Goal: Find specific page/section: Find specific page/section

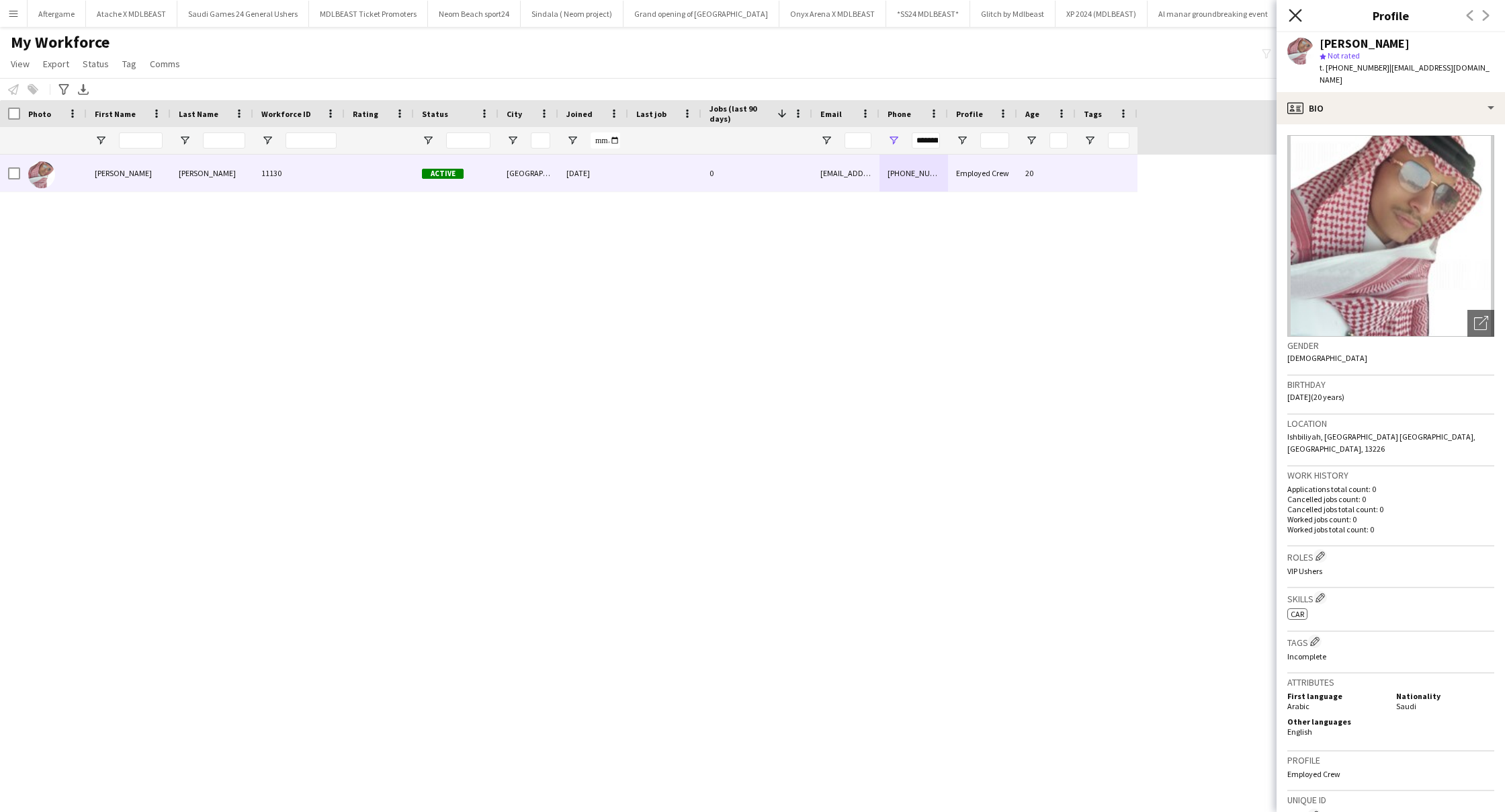
click at [1291, 20] on icon "Close pop-in" at bounding box center [1295, 15] width 13 height 13
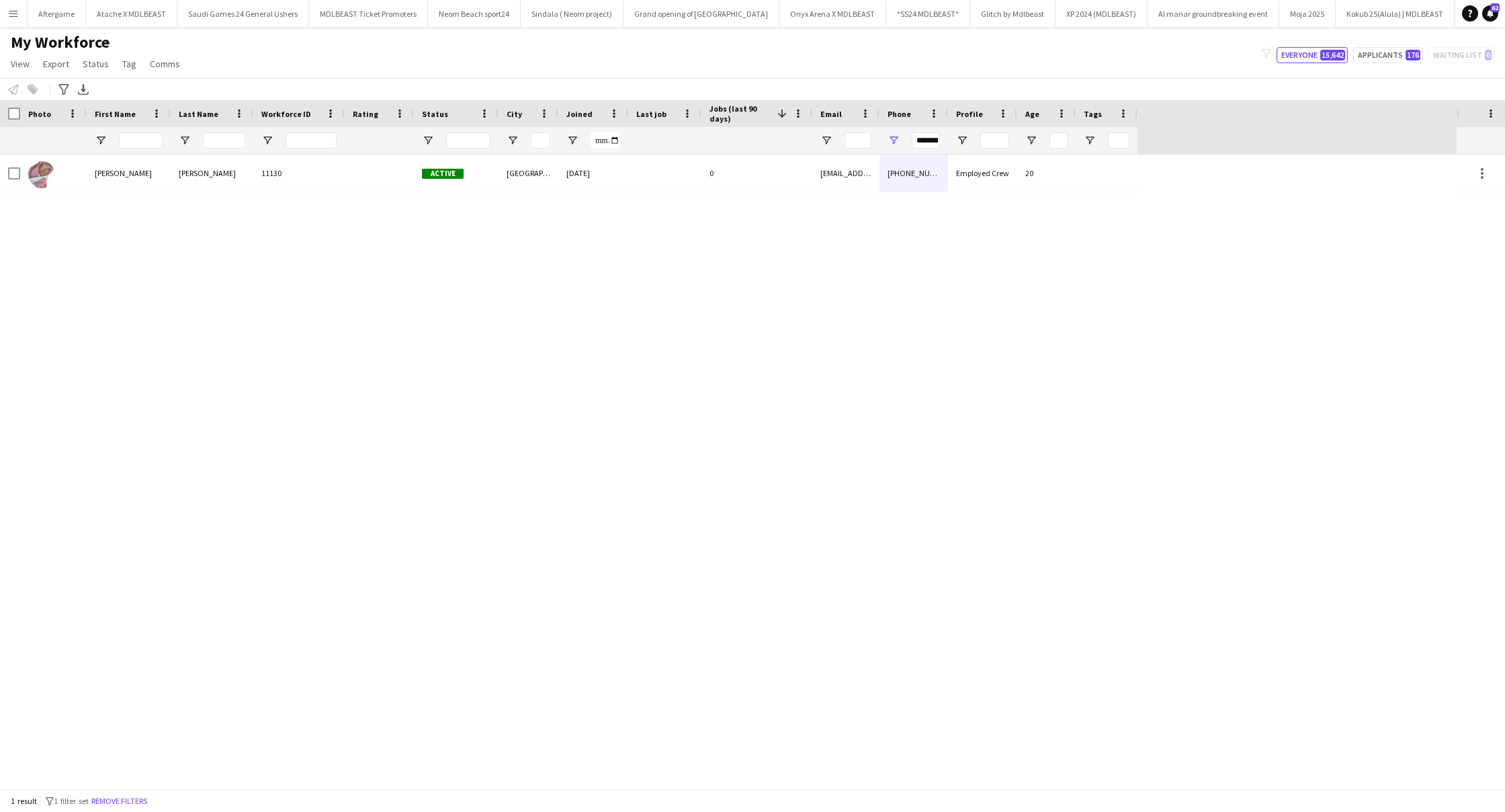
click at [16, 16] on app-icon "Menu" at bounding box center [13, 13] width 11 height 11
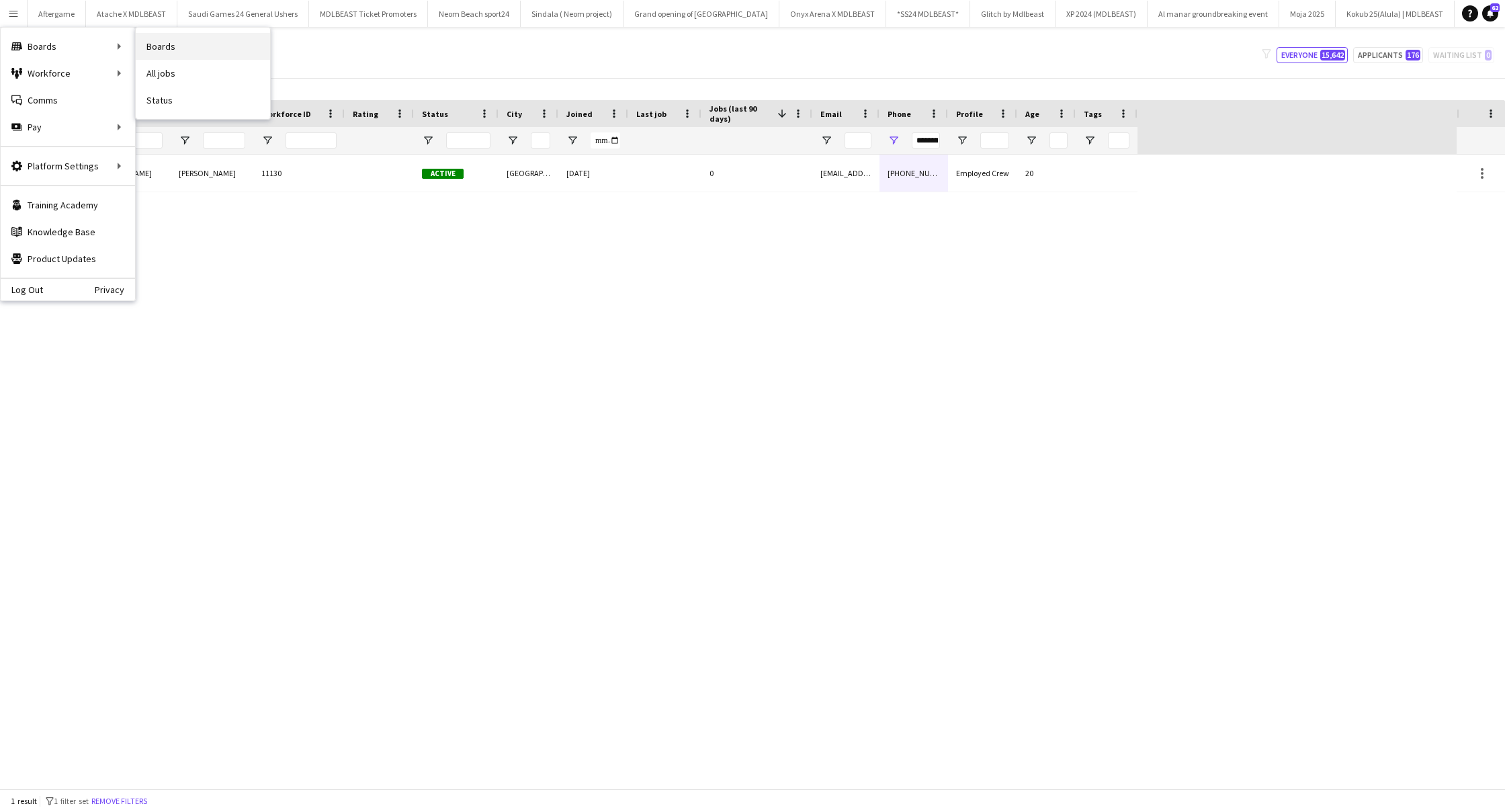
click at [154, 47] on link "Boards" at bounding box center [202, 46] width 134 height 27
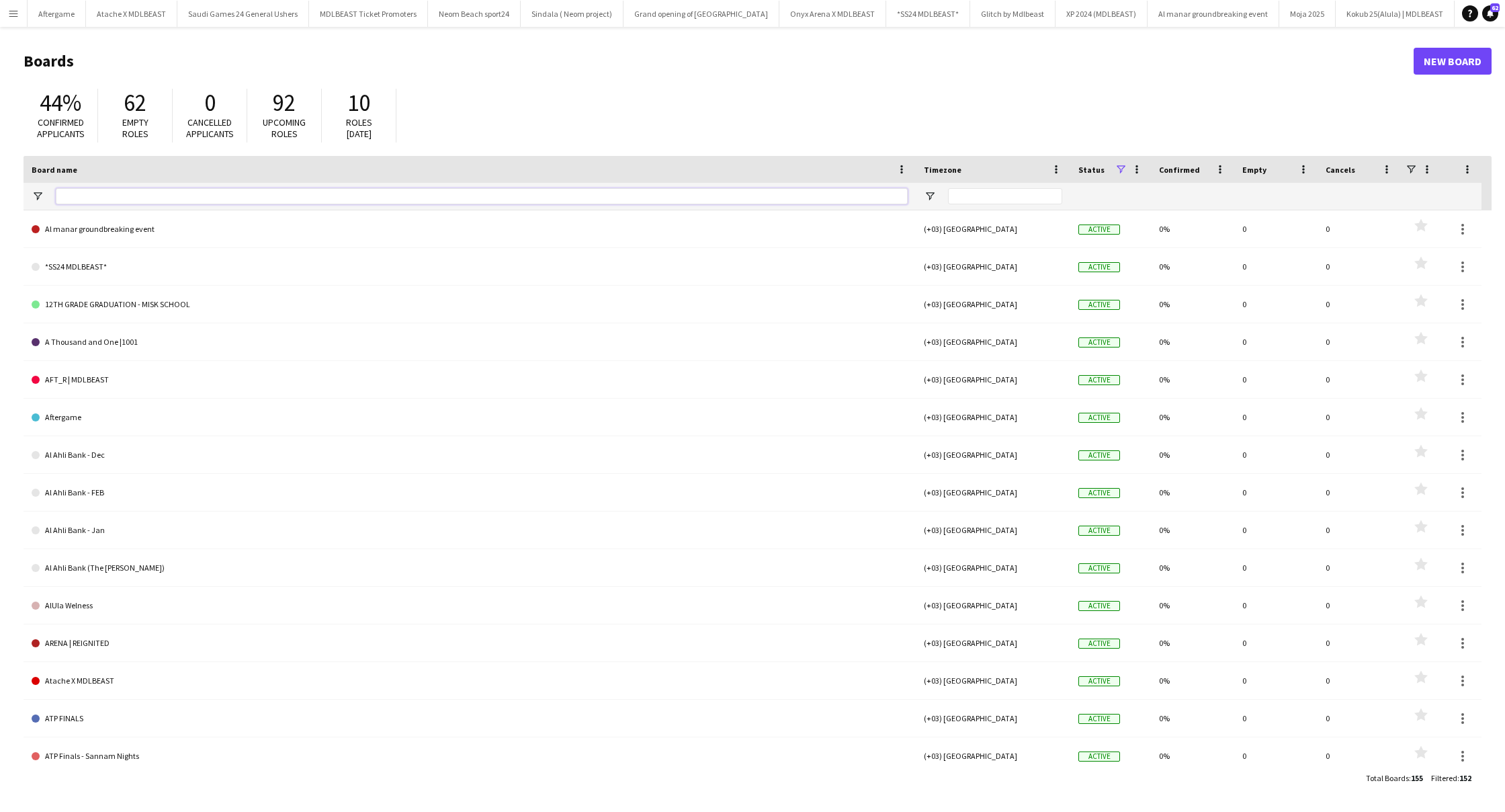
click at [624, 197] on input "Board name Filter Input" at bounding box center [482, 196] width 852 height 16
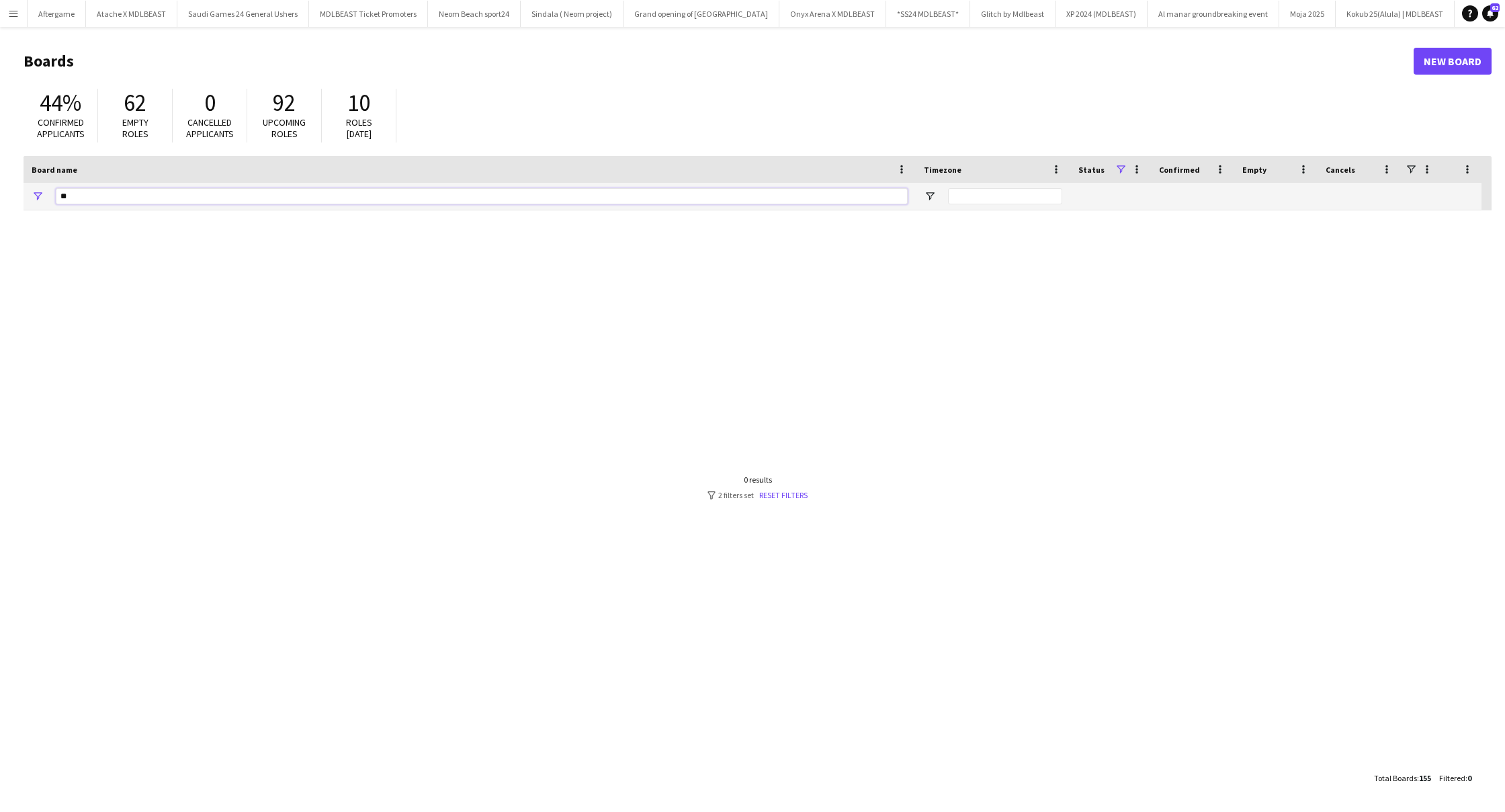
type input "*"
